Goal: Information Seeking & Learning: Learn about a topic

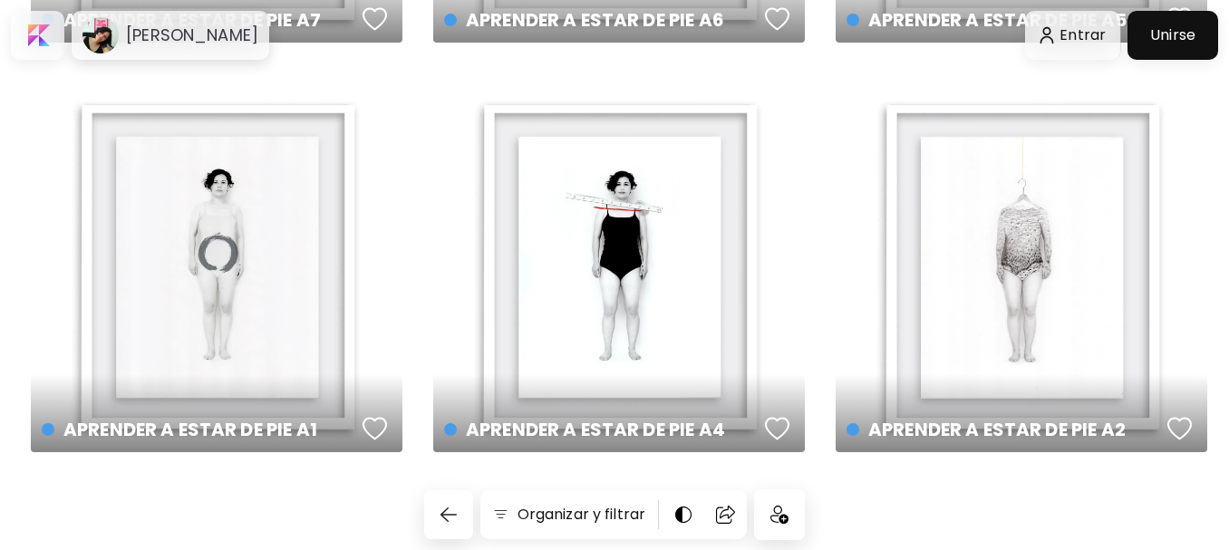
scroll to position [3268, 0]
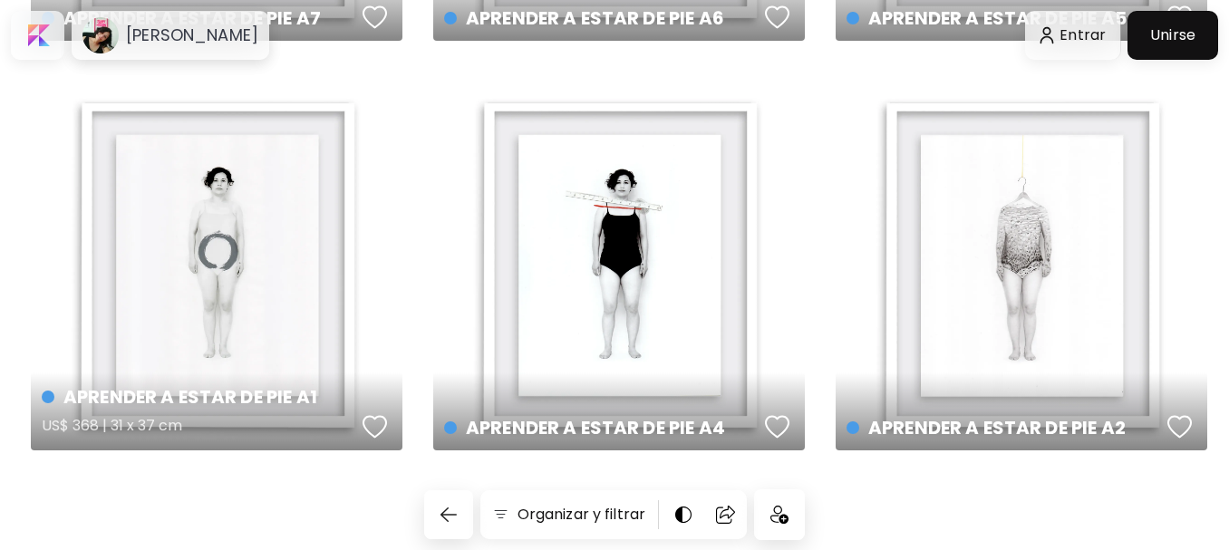
click at [274, 221] on div "APRENDER A ESTAR DE PIE A1 US$ 368 | 31 x 37 cm" at bounding box center [216, 264] width 371 height 371
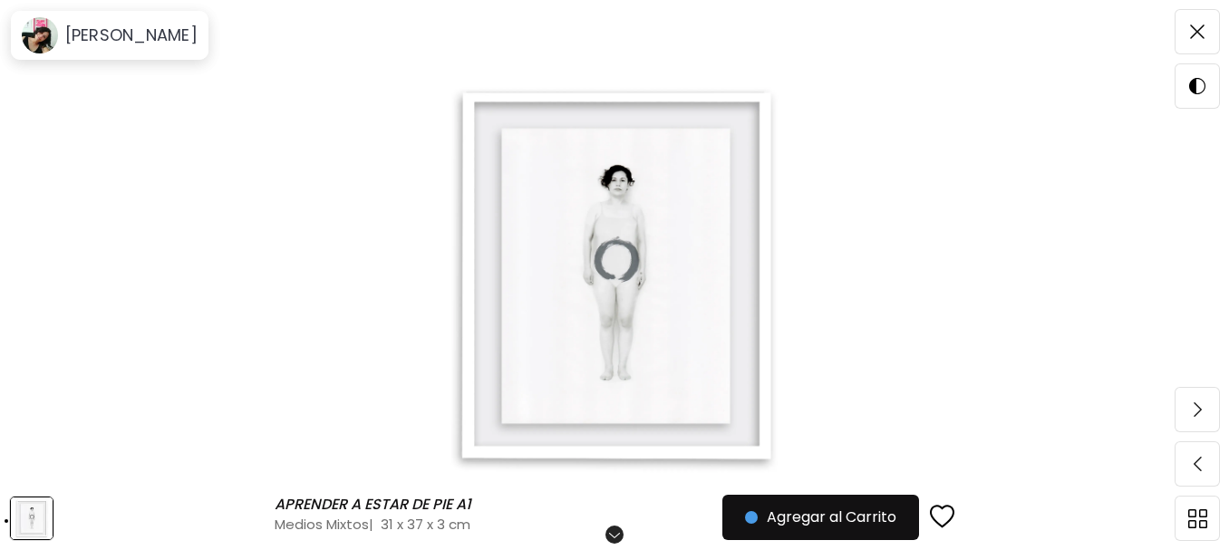
click at [630, 273] on img at bounding box center [614, 274] width 1076 height 419
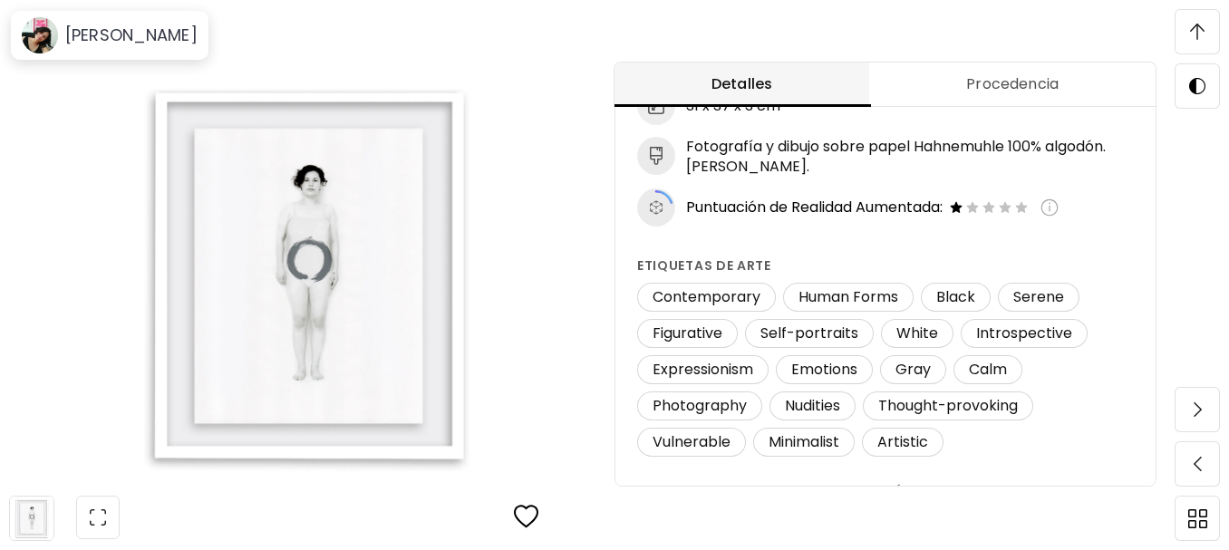
scroll to position [333, 0]
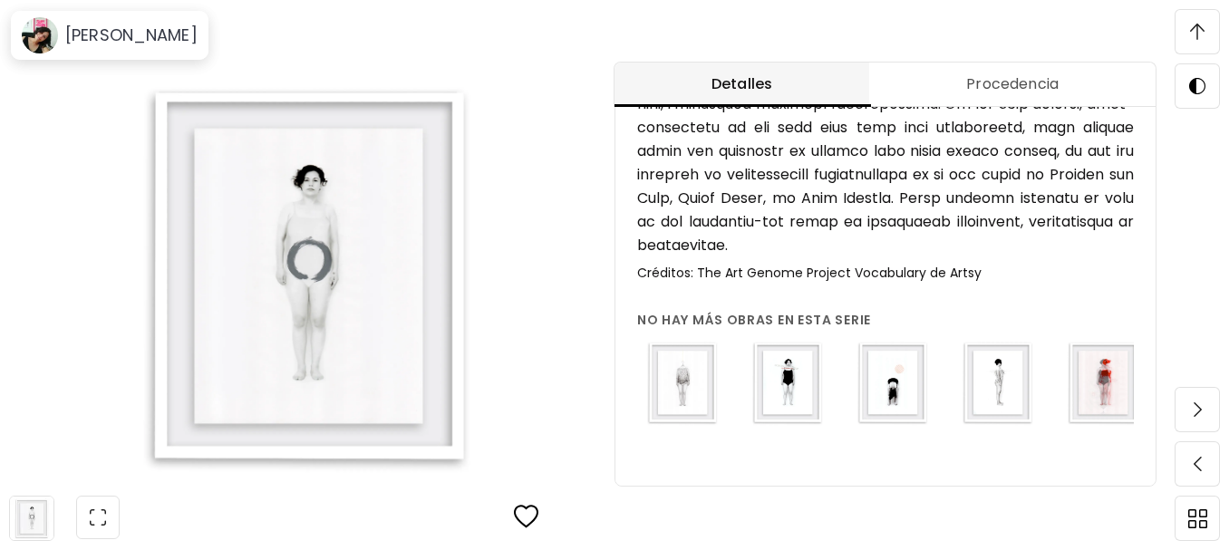
click at [680, 372] on img at bounding box center [682, 382] width 91 height 91
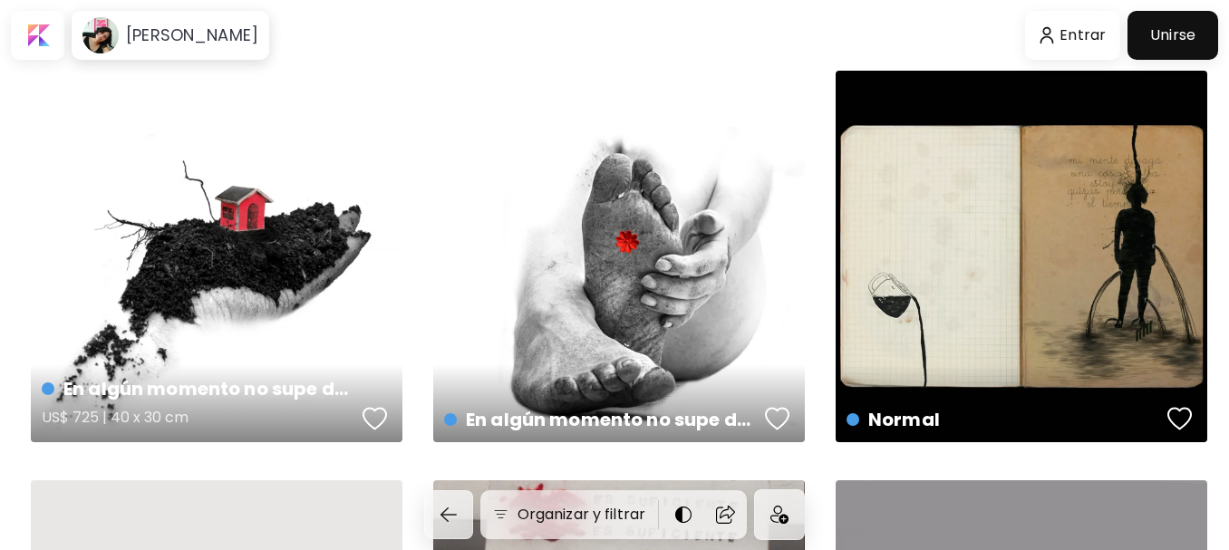
click at [189, 257] on div "En algún momento no supe dónde era mi casa I US$ 725 | 40 x 30 cm" at bounding box center [216, 256] width 371 height 371
